Goal: Check status: Check status

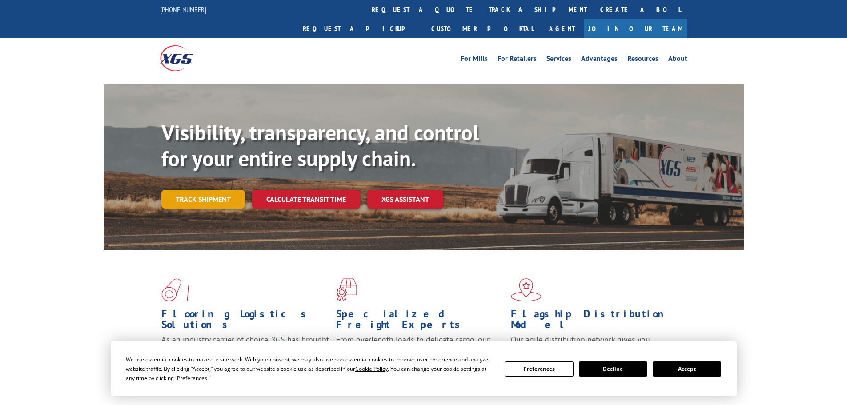
click at [228, 189] on div "Visibility, transparency, and control for your entire supply chain. Track shipm…" at bounding box center [452, 182] width 582 height 124
click at [228, 190] on link "Track shipment" at bounding box center [203, 199] width 84 height 19
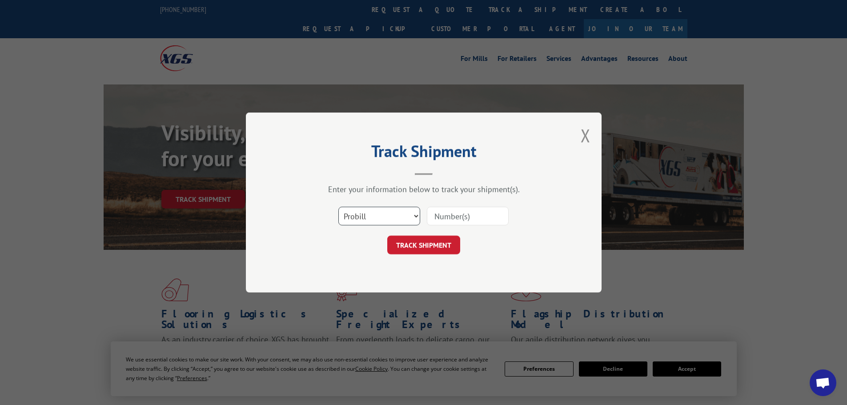
click at [375, 219] on select "Select category... Probill BOL PO" at bounding box center [379, 216] width 82 height 19
select select "bol"
click at [338, 207] on select "Select category... Probill BOL PO" at bounding box center [379, 216] width 82 height 19
click at [447, 214] on input at bounding box center [468, 216] width 82 height 19
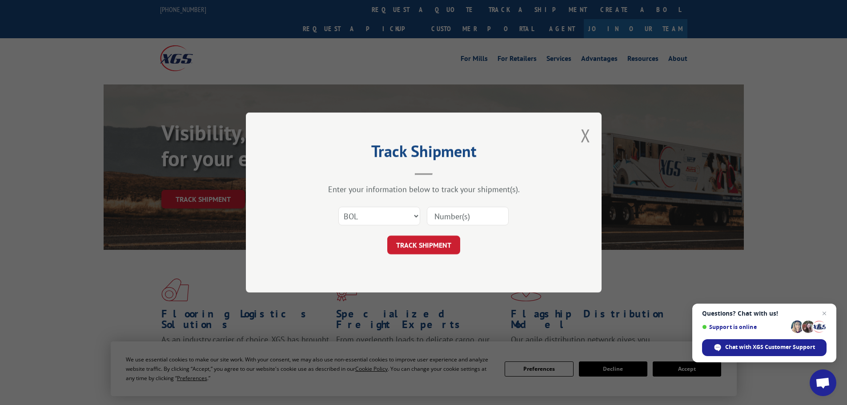
paste input "7059498"
type input "7059498"
click at [450, 244] on button "TRACK SHIPMENT" at bounding box center [423, 245] width 73 height 19
